Goal: Transaction & Acquisition: Book appointment/travel/reservation

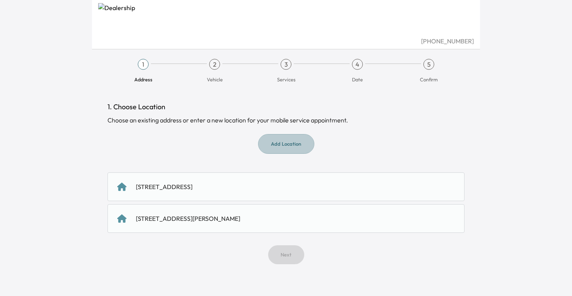
click at [300, 142] on button "Add Location" at bounding box center [286, 144] width 56 height 20
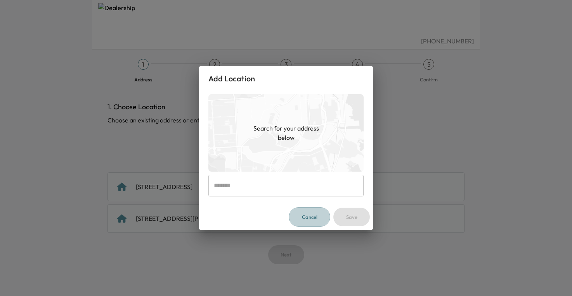
click at [317, 216] on button "Cancel" at bounding box center [310, 218] width 42 height 20
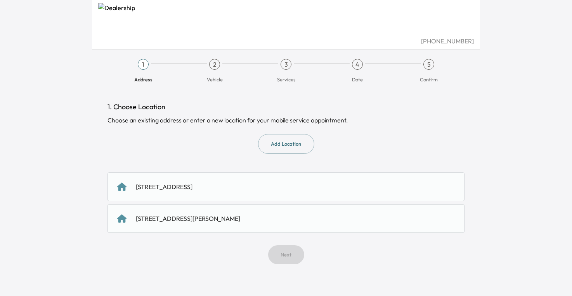
click at [228, 219] on div "[STREET_ADDRESS][PERSON_NAME]" at bounding box center [188, 218] width 104 height 9
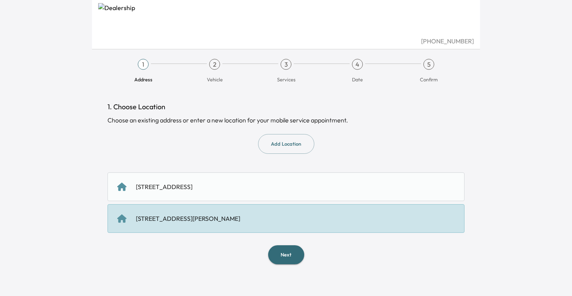
click at [272, 251] on button "Next" at bounding box center [286, 255] width 36 height 19
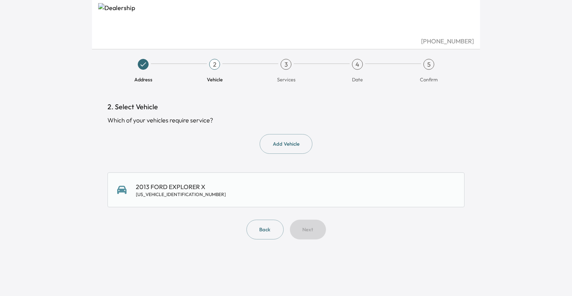
click at [189, 190] on div "2013 FORD EXPLORER X [US_VEHICLE_IDENTIFICATION_NUMBER]" at bounding box center [181, 190] width 90 height 16
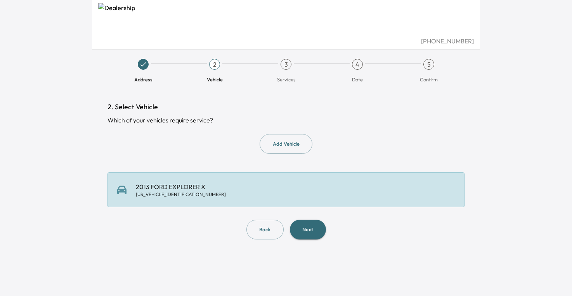
click at [302, 228] on button "Next" at bounding box center [308, 230] width 36 height 20
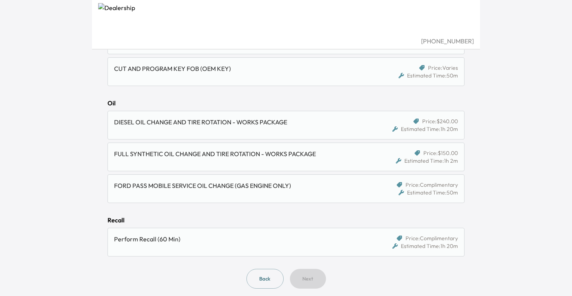
scroll to position [561, 0]
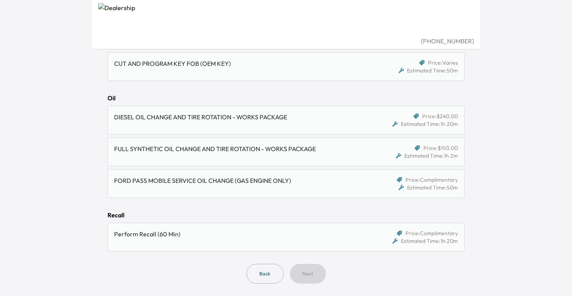
click at [258, 191] on div "FORD PASS MOBILE SERVICE OIL CHANGE (GAS ENGINE ONLY)" at bounding box center [243, 184] width 258 height 16
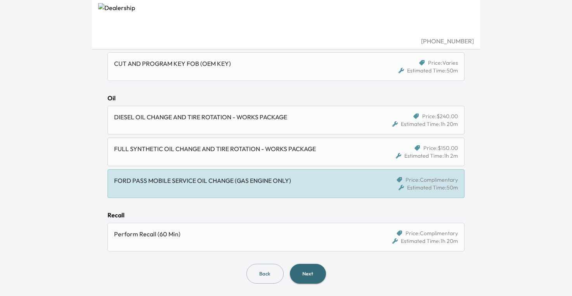
click at [215, 151] on div "FULL SYNTHETIC OIL CHANGE AND TIRE ROTATION - WORKS PACKAGE" at bounding box center [240, 148] width 252 height 9
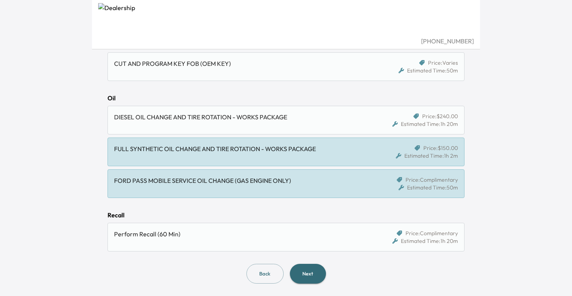
click at [204, 187] on div "FORD PASS MOBILE SERVICE OIL CHANGE (GAS ENGINE ONLY)" at bounding box center [243, 184] width 258 height 16
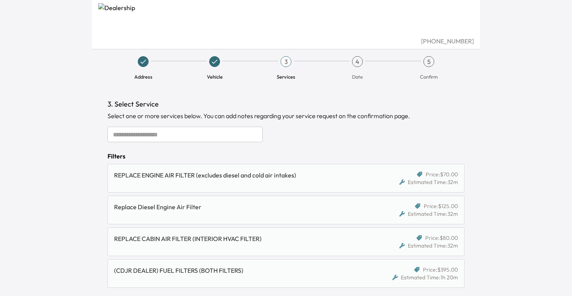
scroll to position [0, 0]
